Goal: Submit feedback/report problem: Leave review/rating

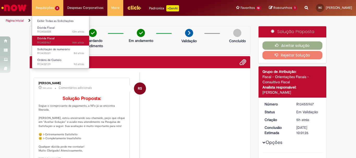
click at [52, 37] on span "Dúvida Fiscal" at bounding box center [45, 38] width 17 height 4
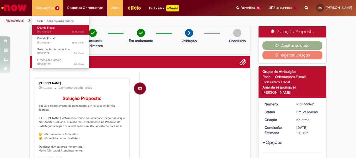
click at [60, 29] on link "Dúvida Fiscal 15m atrás 15 minutos atrás R13456008" at bounding box center [60, 30] width 57 height 10
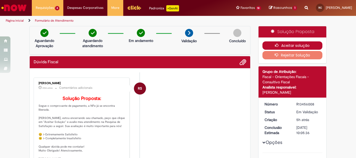
click at [298, 43] on button "Aceitar solução" at bounding box center [292, 45] width 60 height 8
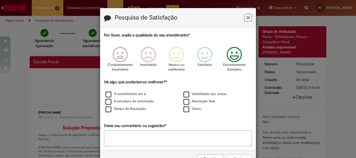
click at [235, 61] on icon "Feedback" at bounding box center [234, 55] width 20 height 16
click at [107, 96] on label "O atendimento em si" at bounding box center [125, 94] width 41 height 5
click at [108, 103] on label "A estrutura da solicitação" at bounding box center [129, 101] width 48 height 5
click at [108, 111] on label "Tempo de Resolução" at bounding box center [125, 108] width 40 height 5
click at [240, 157] on button "Enviar" at bounding box center [239, 158] width 26 height 9
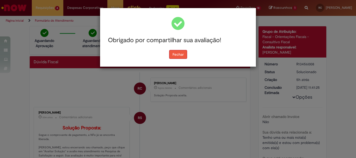
click at [180, 59] on button "Fechar" at bounding box center [178, 54] width 18 height 9
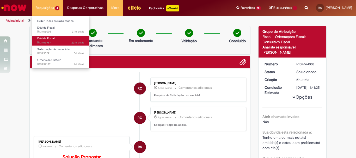
click at [57, 41] on span "22m atrás 22 minutos atrás R13455967" at bounding box center [60, 43] width 47 height 4
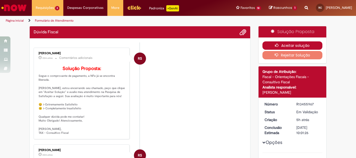
click at [313, 43] on button "Aceitar solução" at bounding box center [292, 45] width 60 height 8
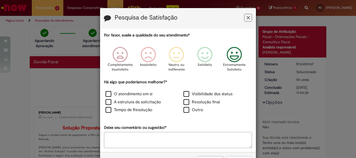
click at [237, 61] on icon "Feedback" at bounding box center [234, 55] width 20 height 16
click at [108, 96] on label "O atendimento em si" at bounding box center [128, 94] width 47 height 6
click at [107, 102] on label "A estrutura da solicitação" at bounding box center [132, 102] width 55 height 6
click at [108, 110] on label "Tempo de Resolução" at bounding box center [128, 110] width 47 height 6
click at [240, 157] on button "Enviar" at bounding box center [239, 160] width 26 height 9
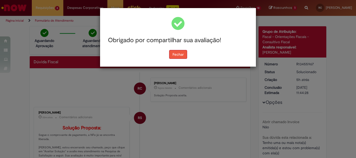
click at [183, 55] on button "Fechar" at bounding box center [178, 54] width 18 height 9
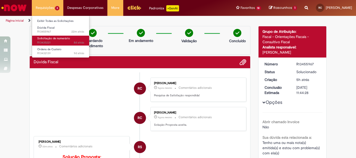
click at [56, 40] on span "Solicitação de numerário" at bounding box center [53, 38] width 33 height 4
